Goal: Task Accomplishment & Management: Use online tool/utility

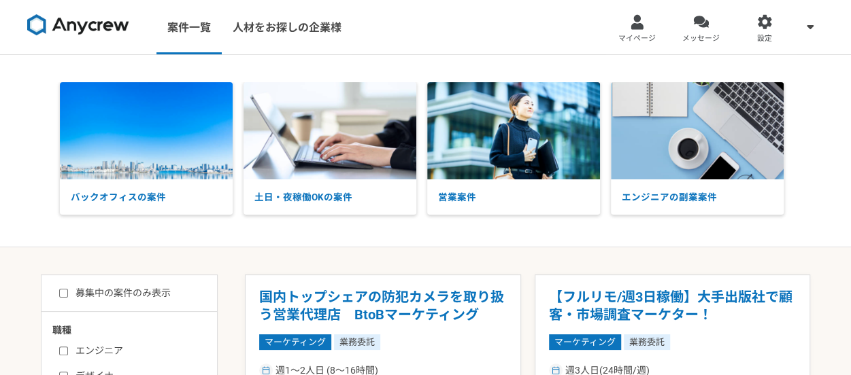
scroll to position [328, 0]
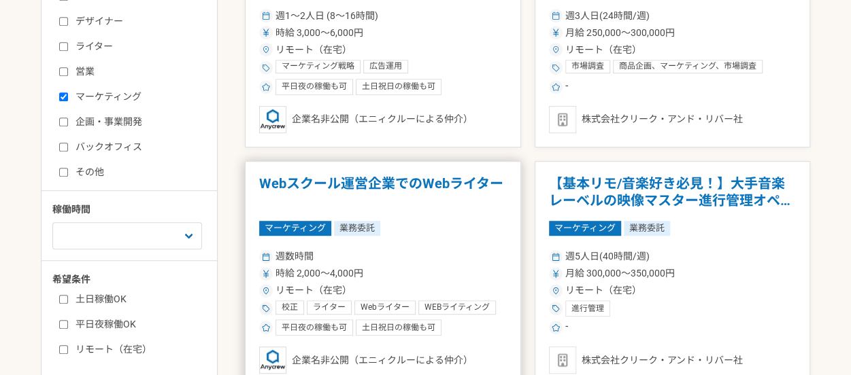
click at [305, 177] on h1 "Webスクール運営企業でのWebライター" at bounding box center [383, 192] width 248 height 35
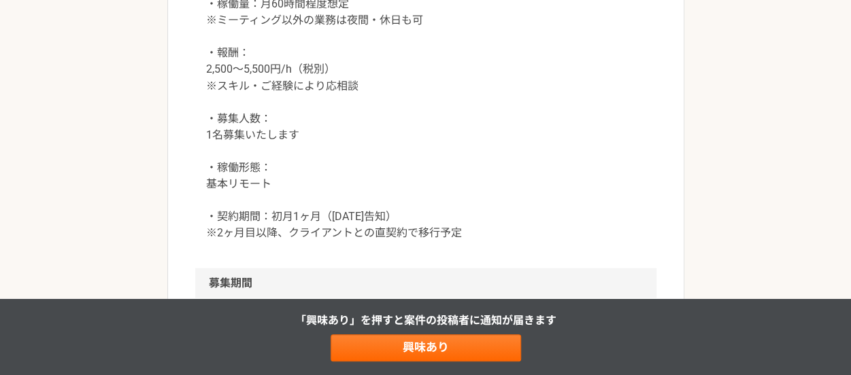
scroll to position [1279, 0]
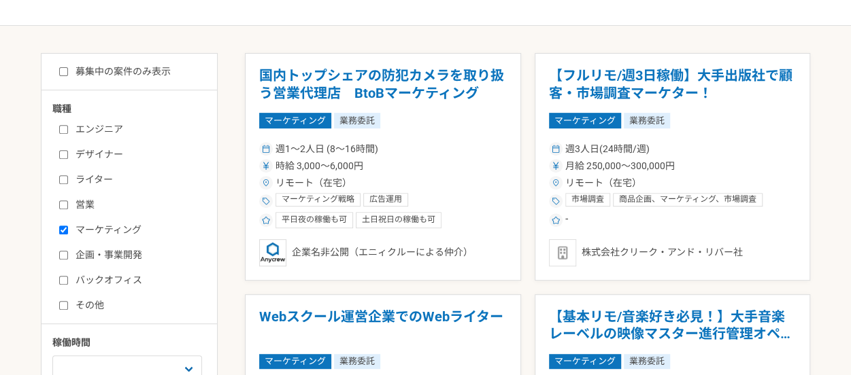
scroll to position [299, 0]
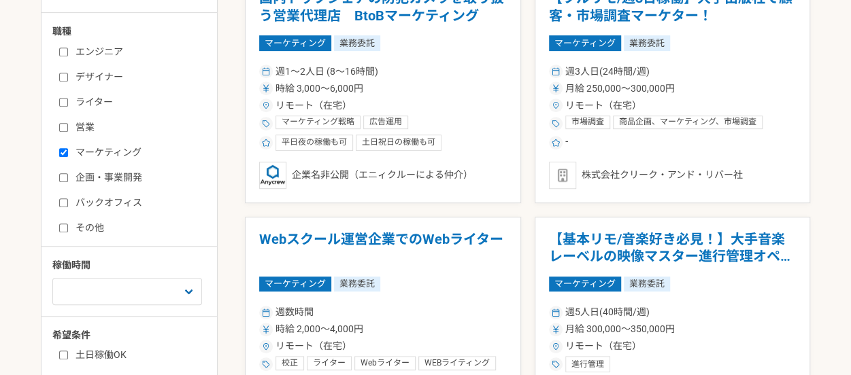
click at [65, 95] on label "ライター" at bounding box center [137, 102] width 156 height 14
click at [65, 98] on input "ライター" at bounding box center [63, 102] width 9 height 9
checkbox input "true"
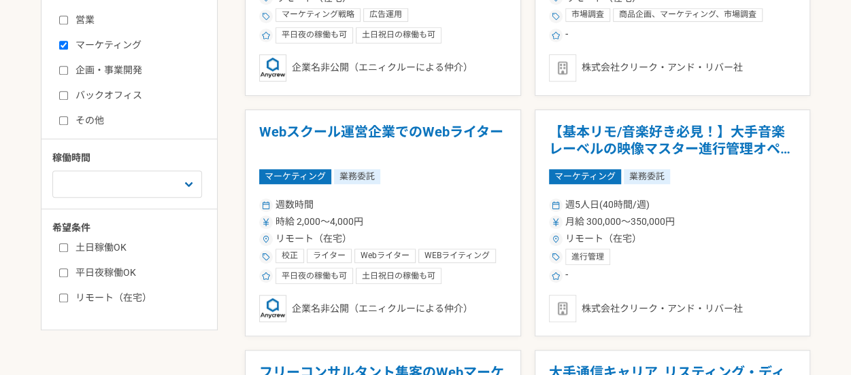
scroll to position [408, 0]
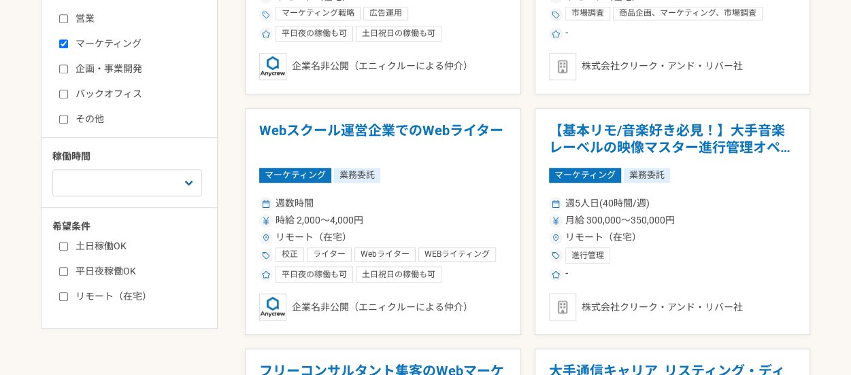
click at [64, 299] on input "リモート（在宅）" at bounding box center [63, 296] width 9 height 9
checkbox input "true"
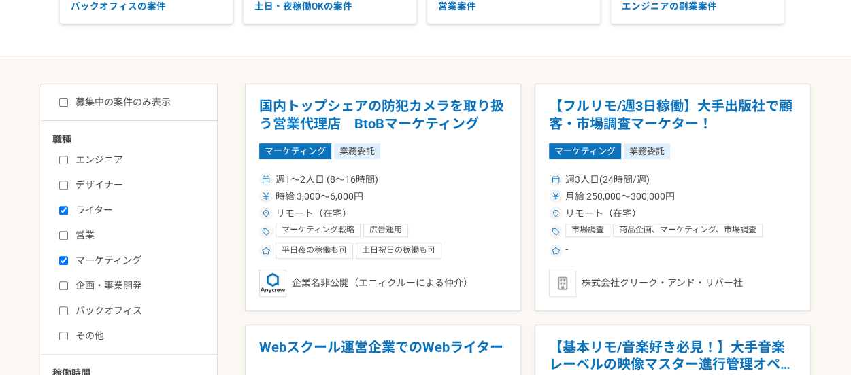
scroll to position [190, 0]
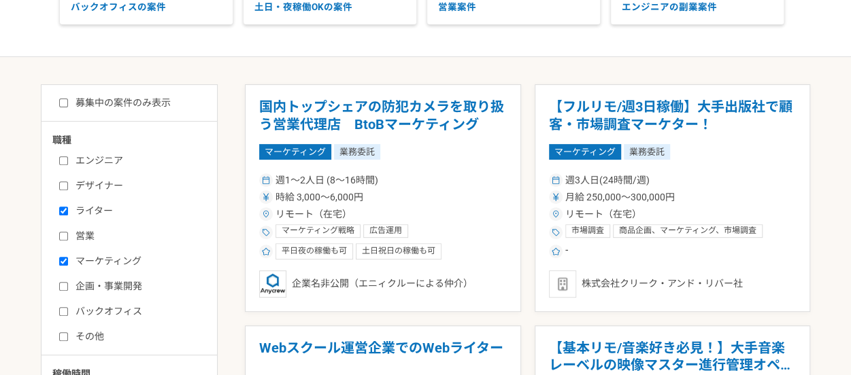
click at [65, 105] on input "募集中の案件のみ表示" at bounding box center [63, 103] width 9 height 9
checkbox input "true"
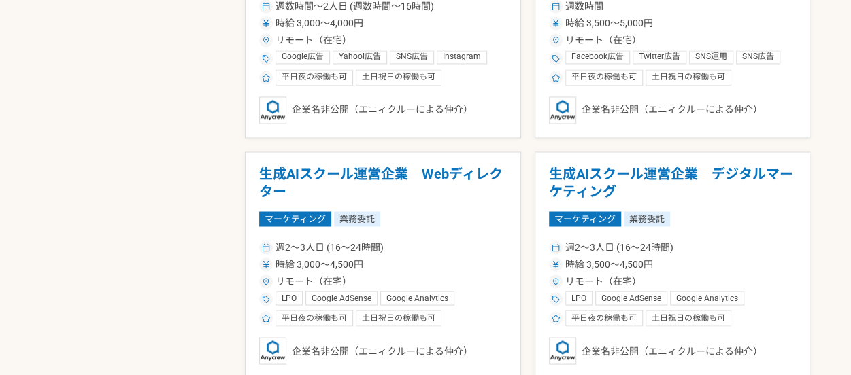
scroll to position [1143, 0]
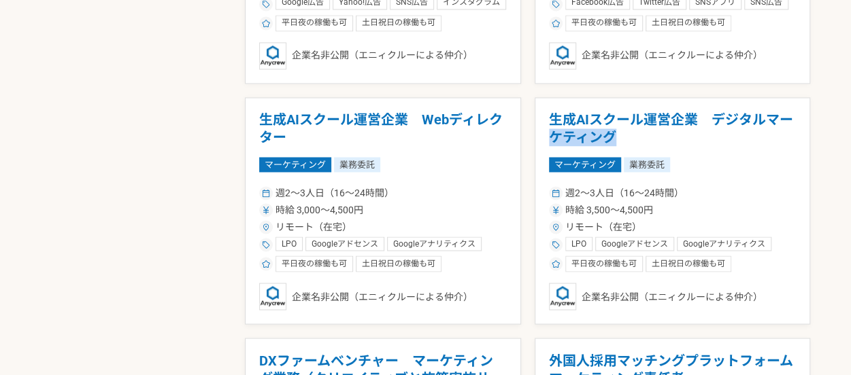
drag, startPoint x: 589, startPoint y: 112, endPoint x: 530, endPoint y: 144, distance: 66.3
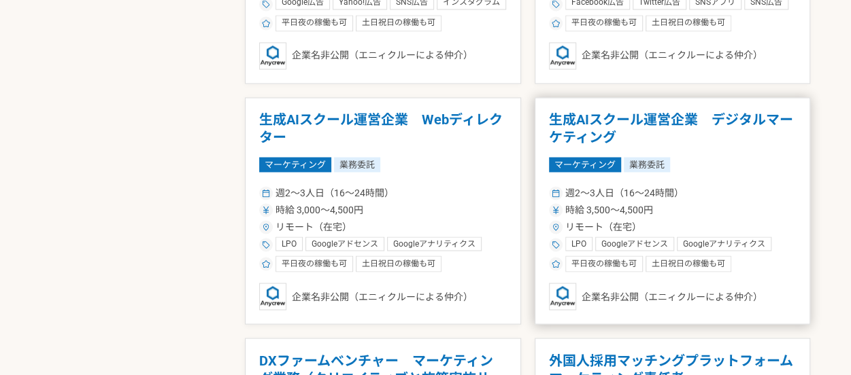
click at [555, 114] on h1 "生成AIスクール運営企業　デジタルマーケティング" at bounding box center [673, 129] width 248 height 35
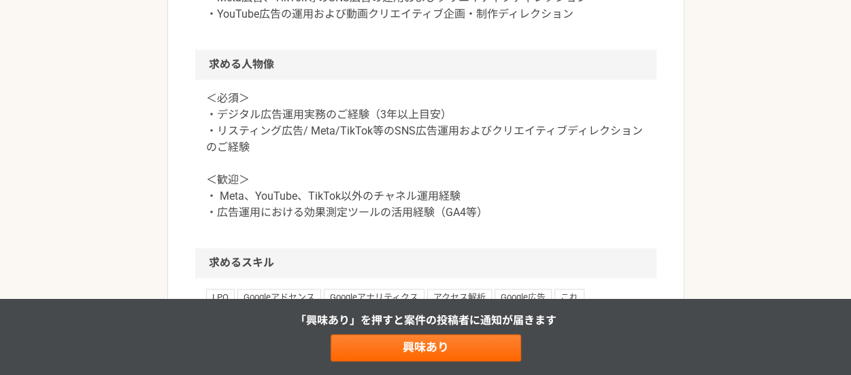
scroll to position [871, 0]
